Goal: Information Seeking & Learning: Learn about a topic

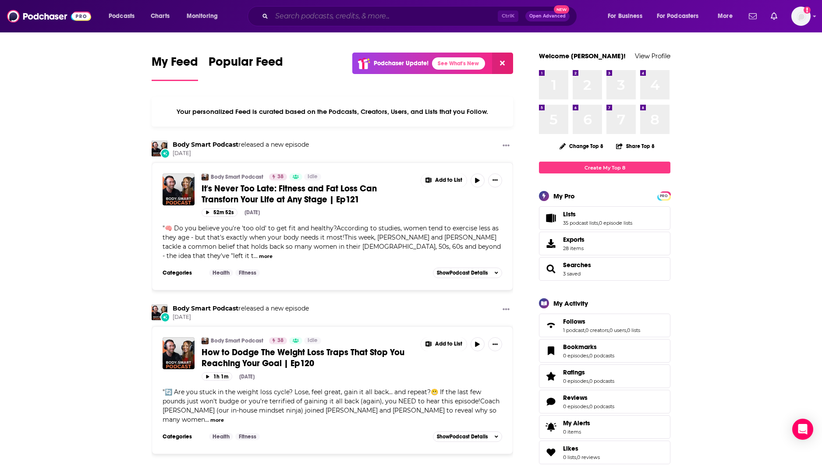
click at [306, 14] on input "Search podcasts, credits, & more..." at bounding box center [385, 16] width 226 height 14
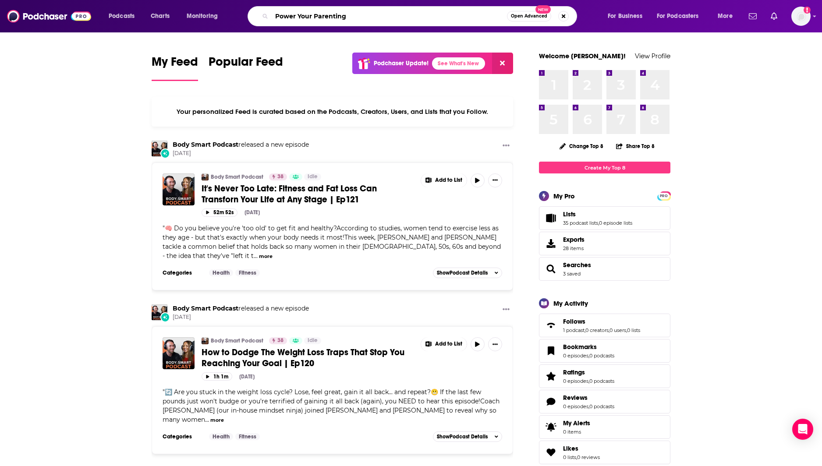
type input "Power Your Parenting"
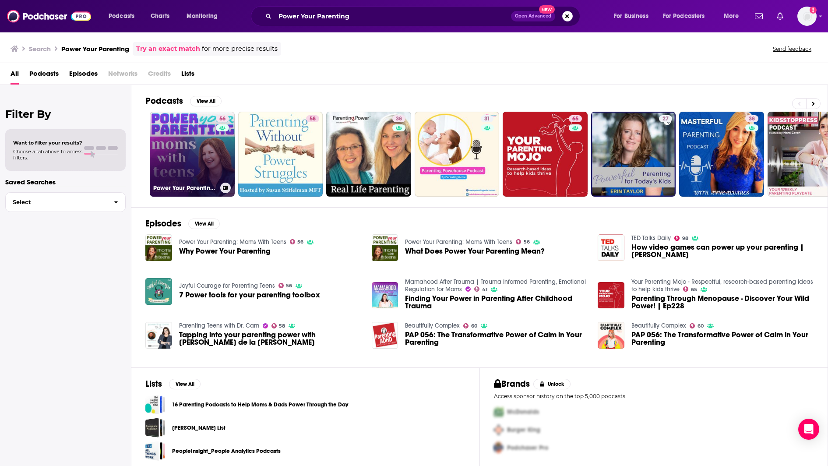
click at [196, 162] on link "56 Power Your Parenting: Moms With Teens" at bounding box center [192, 154] width 85 height 85
